Goal: Check status: Check status

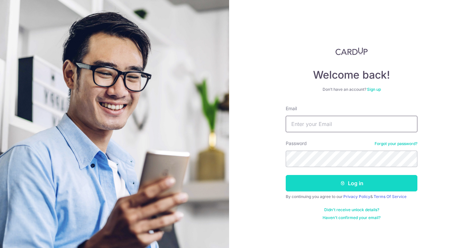
type input "[EMAIL_ADDRESS][DOMAIN_NAME]"
click at [357, 183] on button "Log in" at bounding box center [352, 183] width 132 height 16
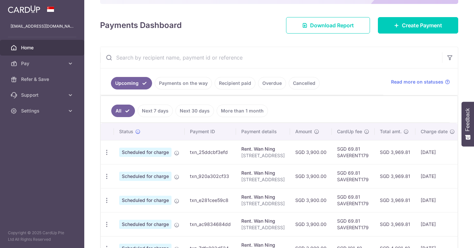
scroll to position [102, 0]
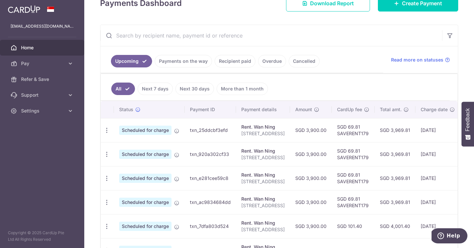
click at [229, 65] on link "Recipient paid" at bounding box center [235, 61] width 41 height 13
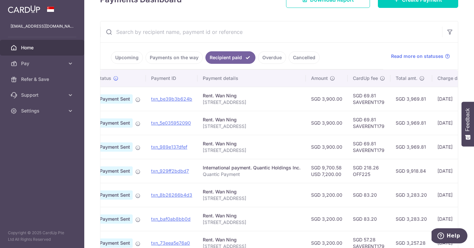
scroll to position [0, 0]
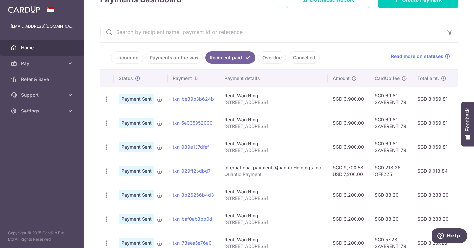
click at [186, 61] on link "Payments on the way" at bounding box center [173, 57] width 57 height 13
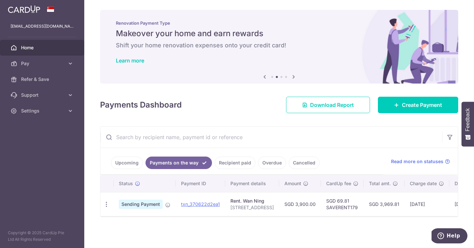
scroll to position [1, 0]
click at [234, 164] on link "Recipient paid" at bounding box center [235, 163] width 41 height 13
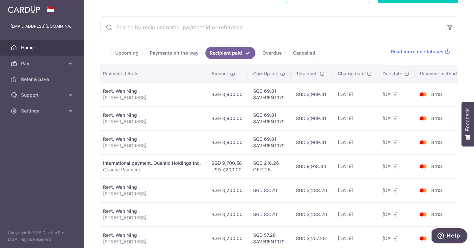
scroll to position [0, 0]
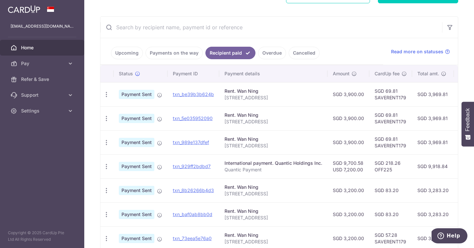
click at [176, 58] on link "Payments on the way" at bounding box center [173, 53] width 57 height 13
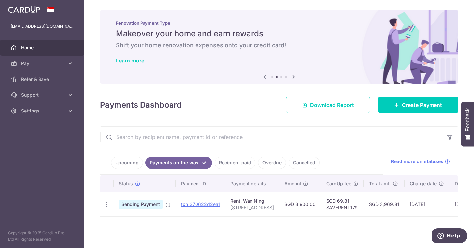
scroll to position [1, 0]
click at [232, 163] on link "Recipient paid" at bounding box center [235, 163] width 41 height 13
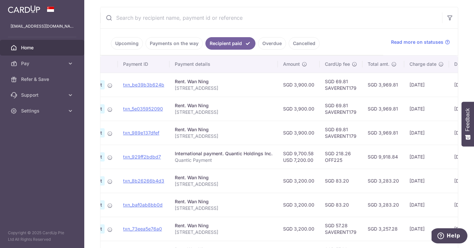
scroll to position [0, 124]
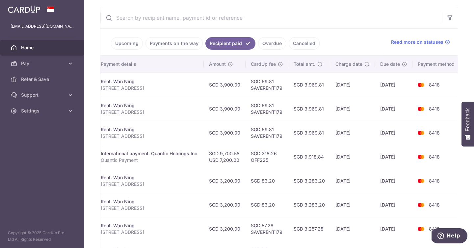
click at [191, 43] on link "Payments on the way" at bounding box center [173, 43] width 57 height 13
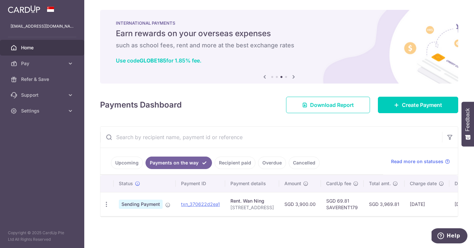
scroll to position [0, 0]
